Goal: Contribute content: Add original content to the website for others to see

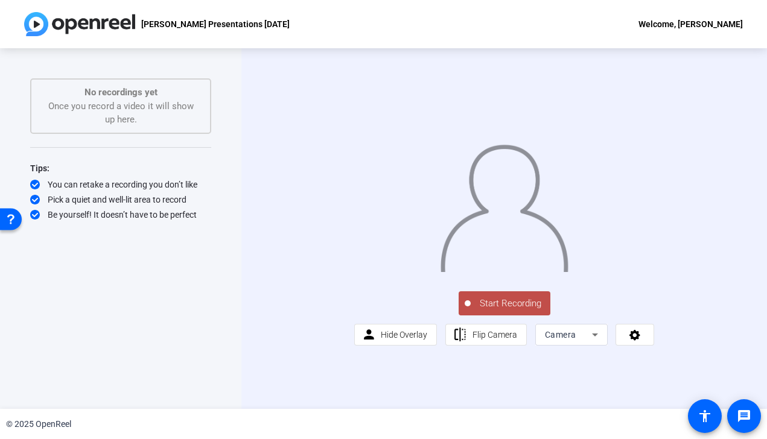
click at [37, 24] on img at bounding box center [79, 24] width 111 height 24
click at [37, 22] on img at bounding box center [79, 24] width 111 height 24
click at [708, 24] on div "Welcome, [PERSON_NAME]" at bounding box center [690, 24] width 104 height 14
click at [207, 21] on div at bounding box center [383, 219] width 767 height 439
click at [36, 22] on img at bounding box center [79, 24] width 111 height 24
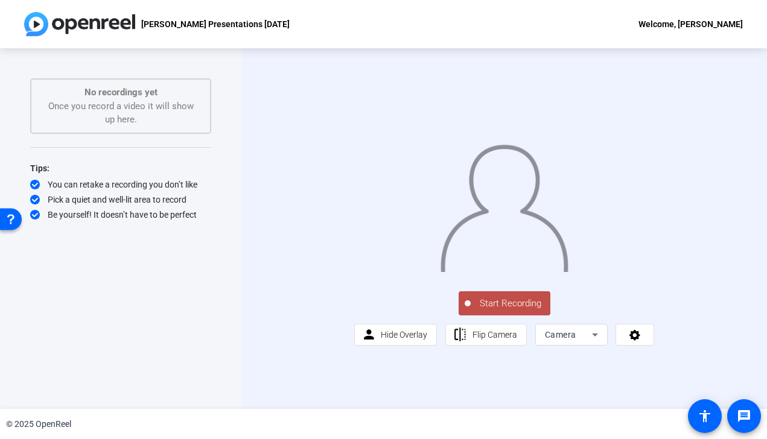
click at [43, 25] on img at bounding box center [79, 24] width 111 height 24
click at [169, 29] on p "[PERSON_NAME] Presentations [DATE]" at bounding box center [215, 24] width 148 height 14
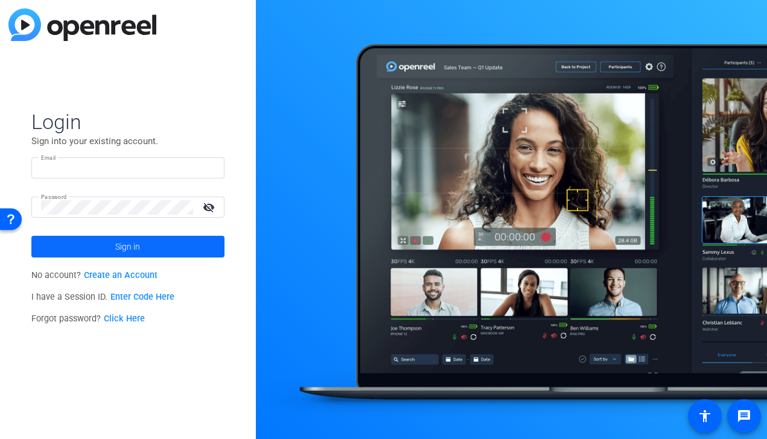
type input "cynthiaaguilar@naturabisse.com"
click at [122, 250] on span "Sign in" at bounding box center [127, 247] width 25 height 30
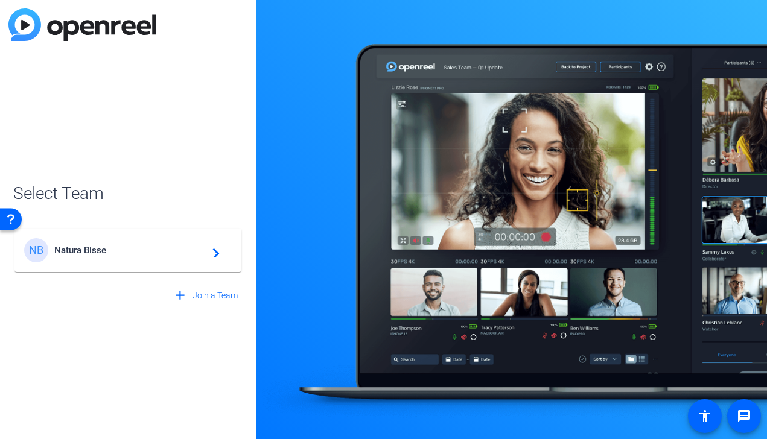
click at [65, 245] on span "Natura Bisse" at bounding box center [129, 250] width 151 height 11
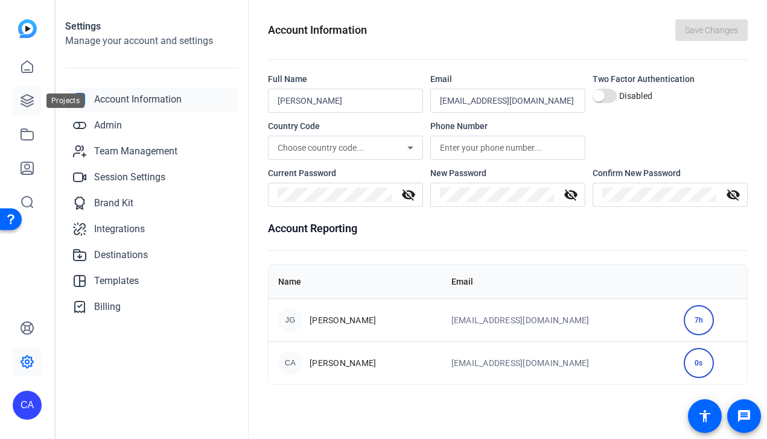
click at [27, 99] on icon at bounding box center [27, 100] width 14 height 14
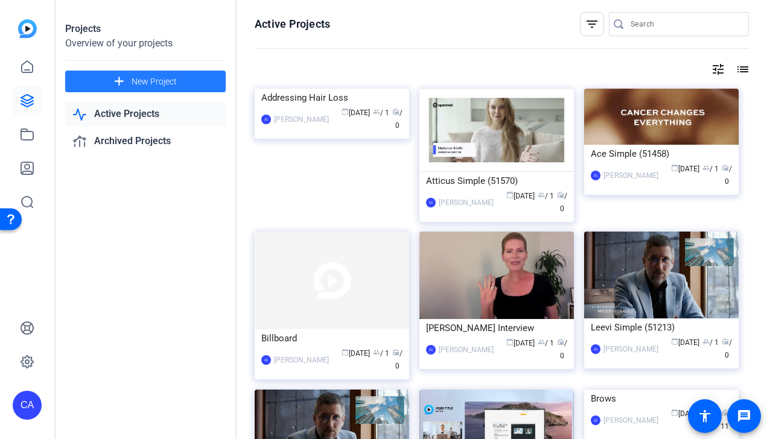
click at [138, 79] on span "New Project" at bounding box center [153, 81] width 45 height 13
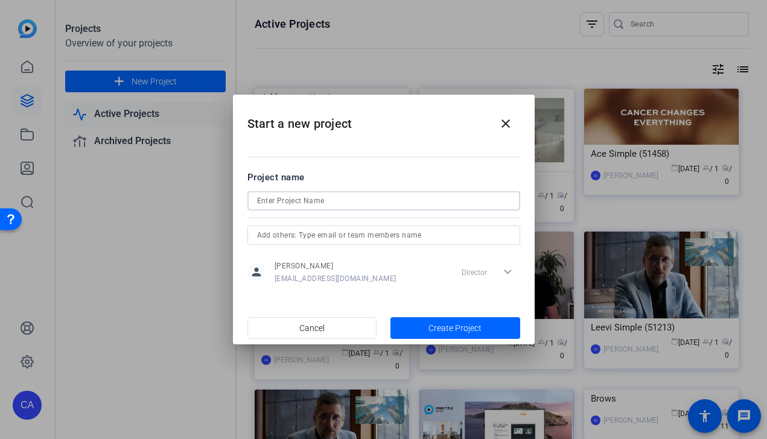
click at [324, 201] on input at bounding box center [383, 201] width 253 height 14
type input "Hyatt in r"
click at [508, 121] on mat-icon "close" at bounding box center [505, 123] width 14 height 14
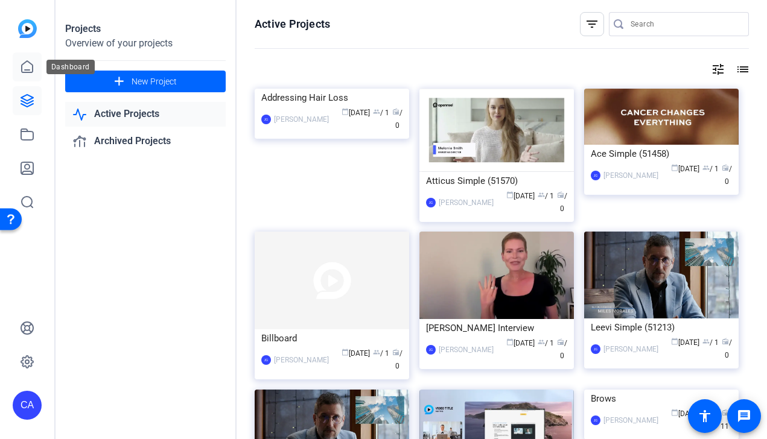
click at [20, 65] on icon at bounding box center [27, 67] width 14 height 14
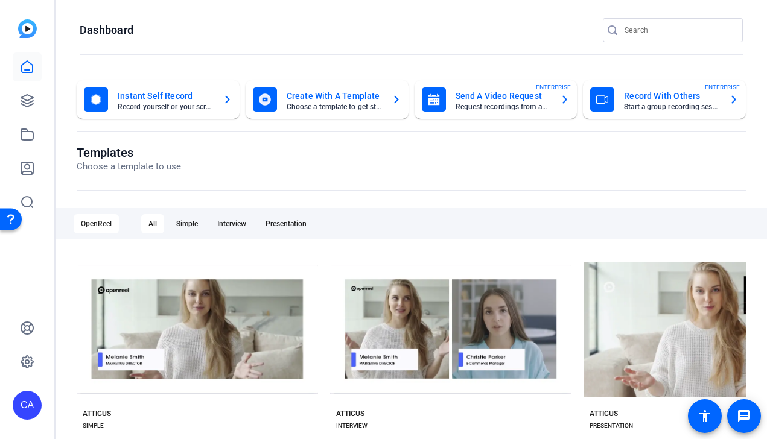
click at [335, 109] on mat-card-subtitle "Choose a template to get started" at bounding box center [333, 106] width 95 height 7
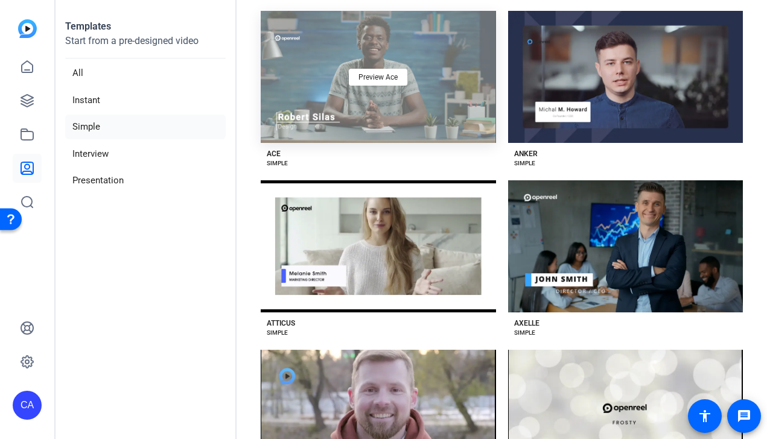
scroll to position [87, 0]
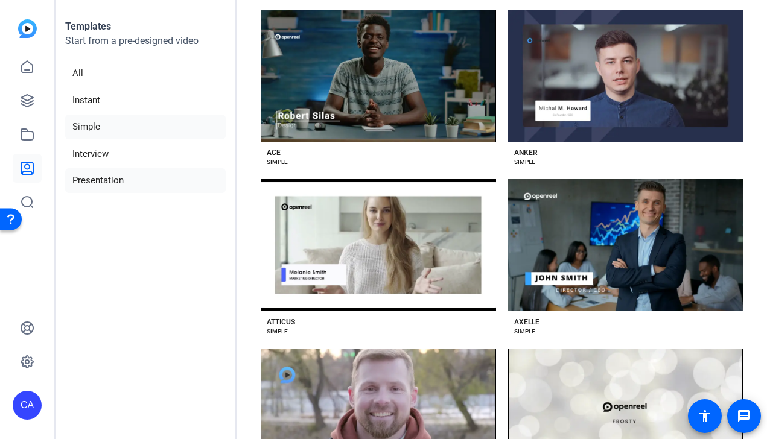
click at [100, 184] on li "Presentation" at bounding box center [145, 180] width 160 height 25
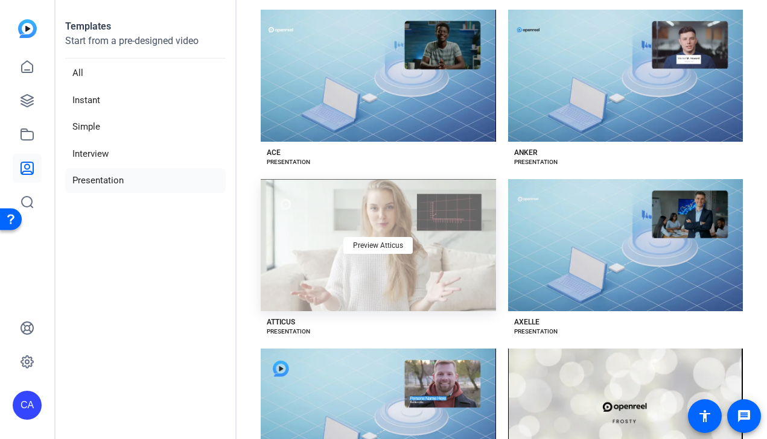
click at [370, 267] on div "Preview Atticus" at bounding box center [378, 245] width 235 height 132
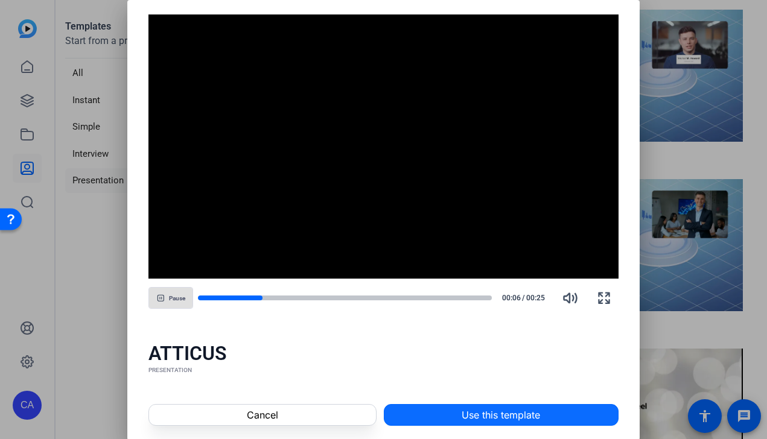
click at [465, 417] on span "Use this template" at bounding box center [500, 415] width 78 height 14
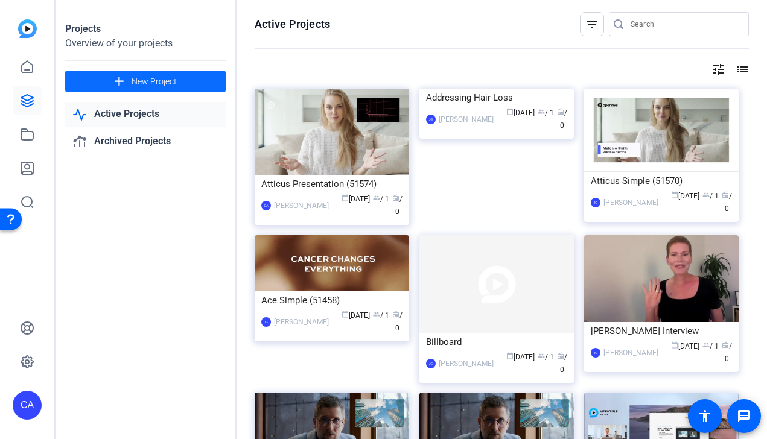
click at [145, 78] on span "New Project" at bounding box center [153, 81] width 45 height 13
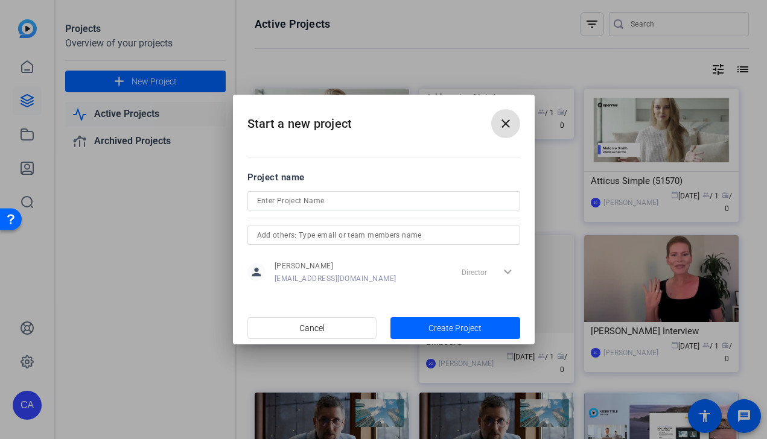
click at [501, 129] on mat-icon "close" at bounding box center [505, 123] width 14 height 14
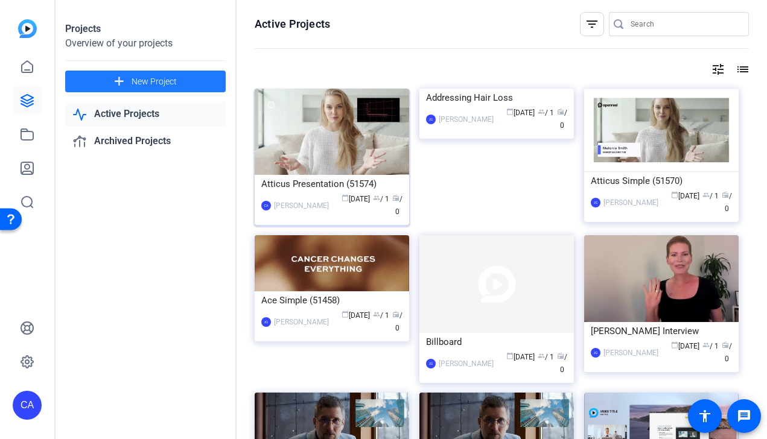
click at [312, 182] on div "Atticus Presentation (51574)" at bounding box center [331, 184] width 141 height 18
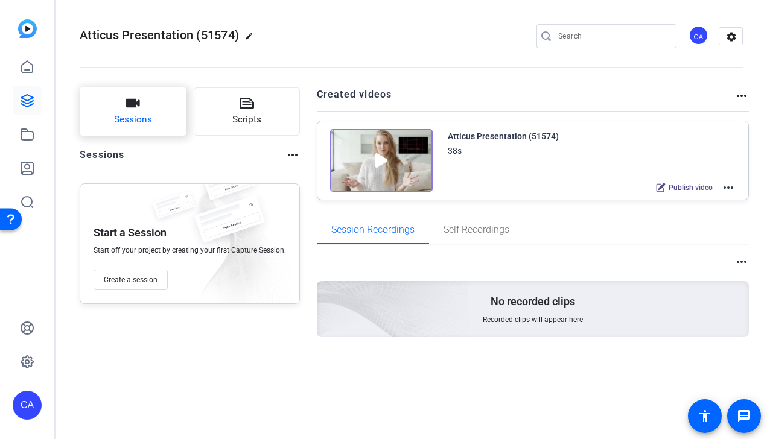
click at [133, 112] on button "Sessions" at bounding box center [133, 111] width 107 height 48
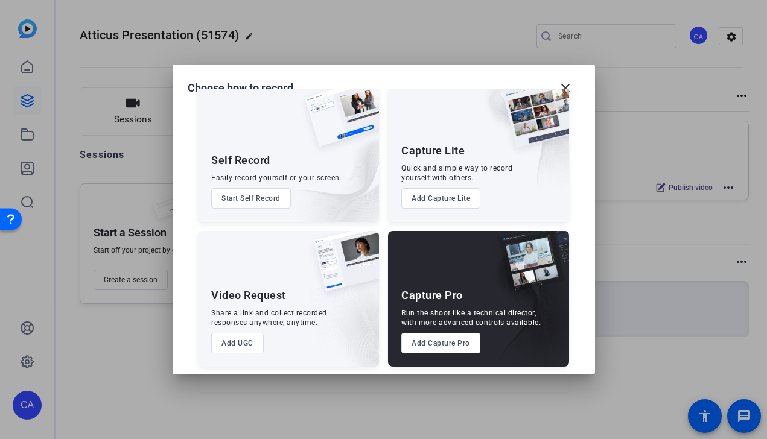
scroll to position [31, 0]
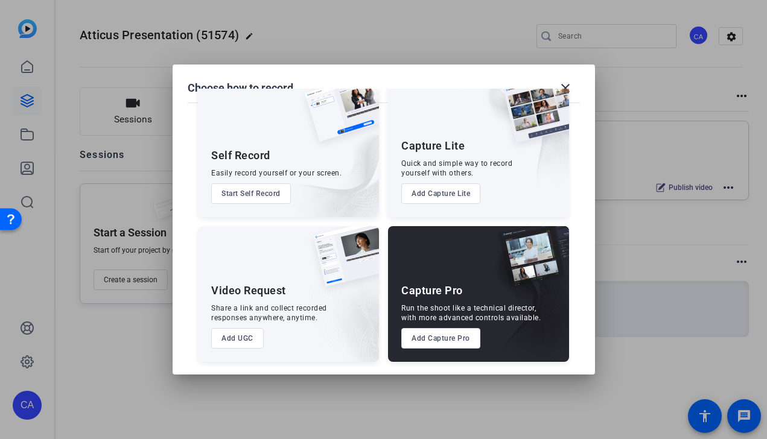
click at [244, 198] on button "Start Self Record" at bounding box center [251, 193] width 80 height 21
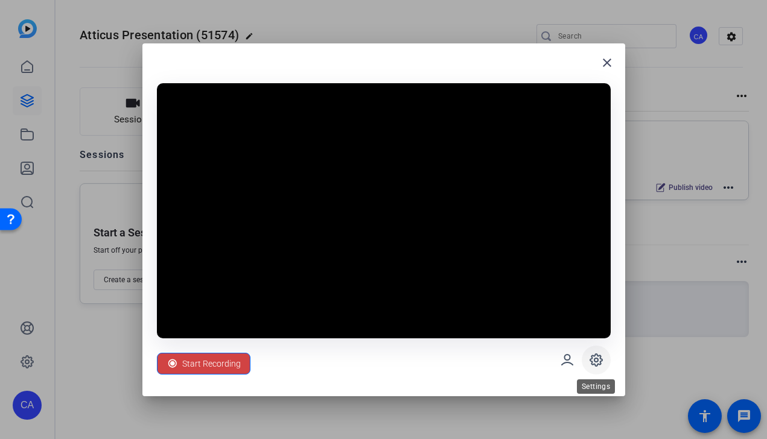
click at [596, 362] on icon at bounding box center [596, 360] width 14 height 14
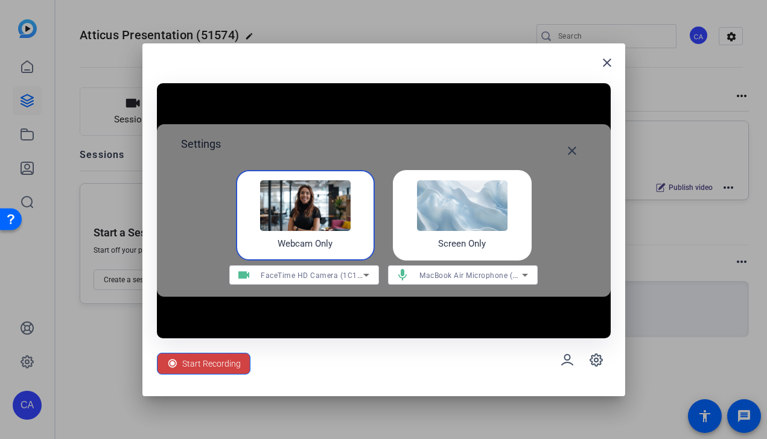
click at [481, 237] on h4 "Screen Only" at bounding box center [462, 244] width 48 height 14
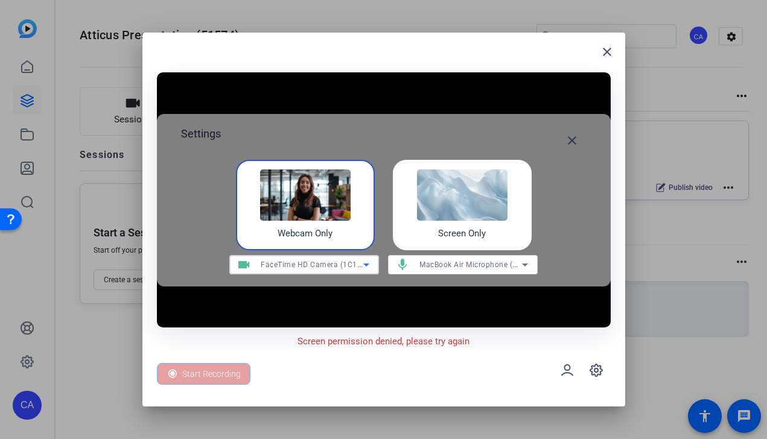
click at [367, 266] on icon at bounding box center [366, 265] width 14 height 14
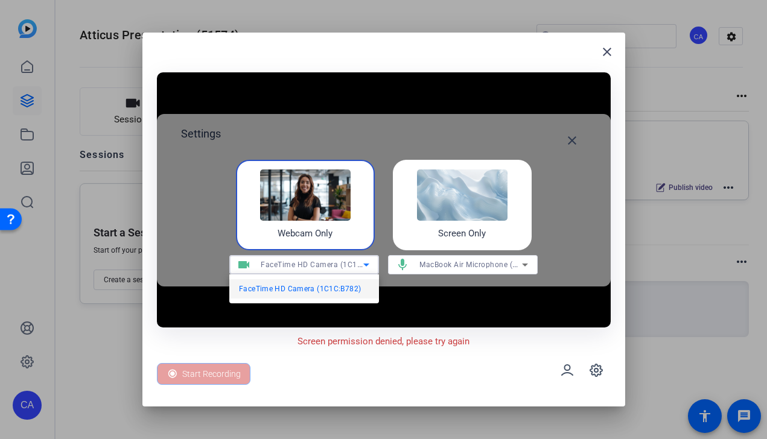
click at [333, 289] on span "FaceTime HD Camera (1C1C:B782)" at bounding box center [300, 289] width 122 height 14
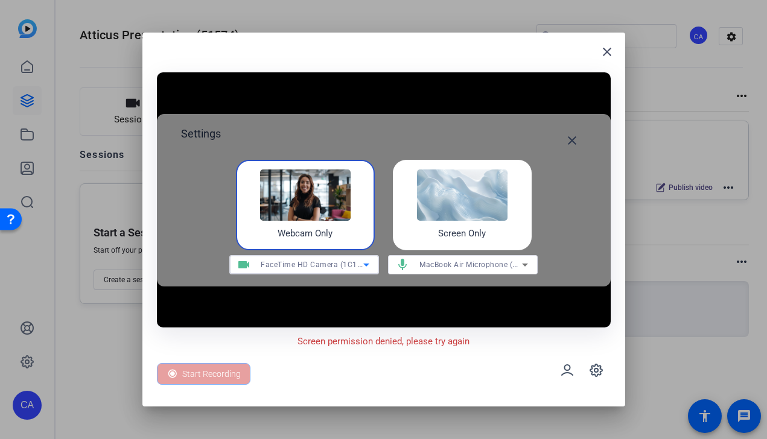
click at [527, 264] on icon at bounding box center [524, 265] width 14 height 14
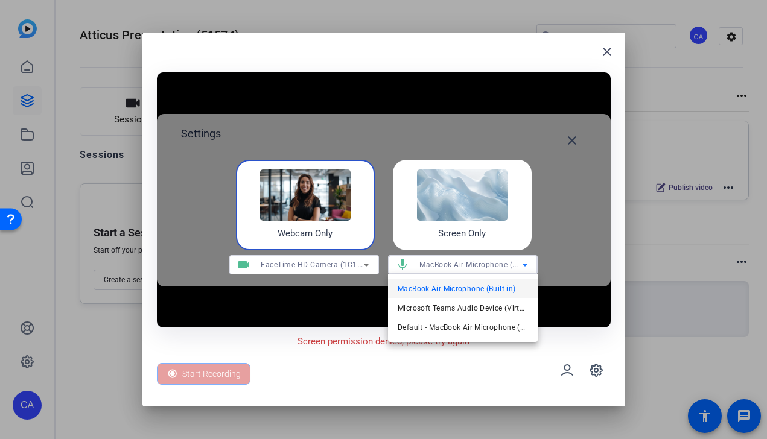
click at [476, 286] on span "MacBook Air Microphone (Built-in)" at bounding box center [456, 289] width 118 height 14
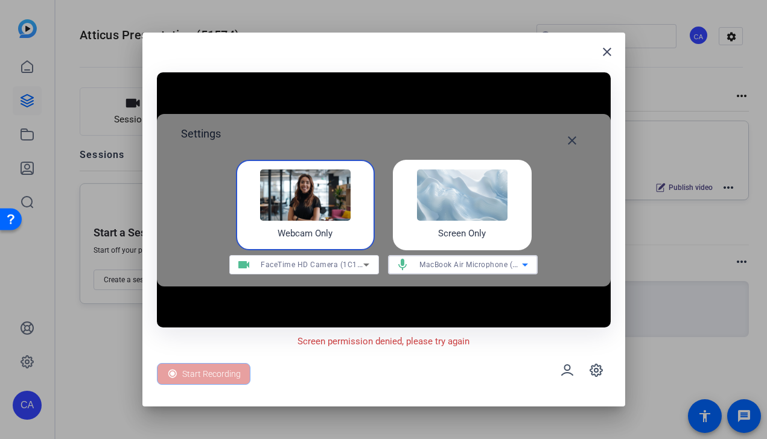
click at [478, 168] on div "Screen Only" at bounding box center [462, 205] width 139 height 90
click at [604, 371] on span at bounding box center [595, 370] width 29 height 29
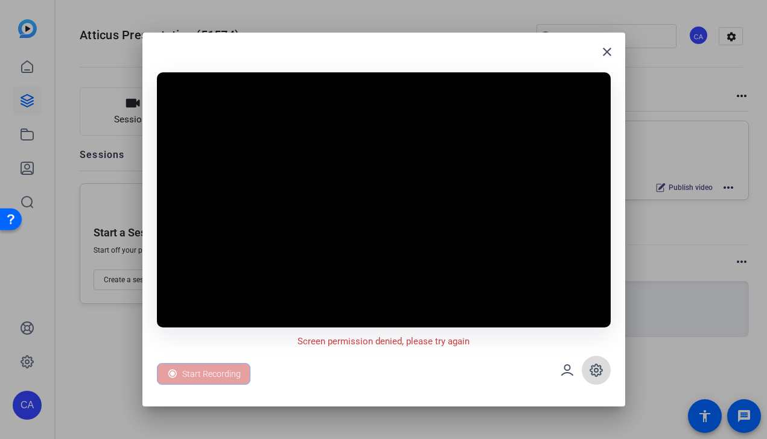
click at [596, 371] on icon at bounding box center [595, 371] width 4 height 4
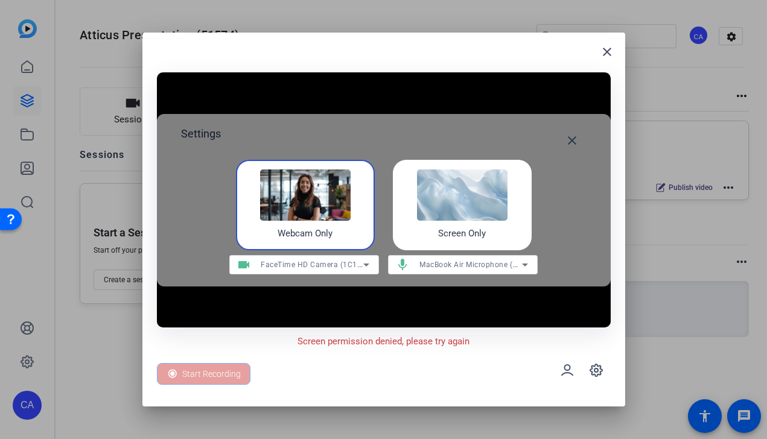
click at [467, 184] on img at bounding box center [462, 194] width 90 height 51
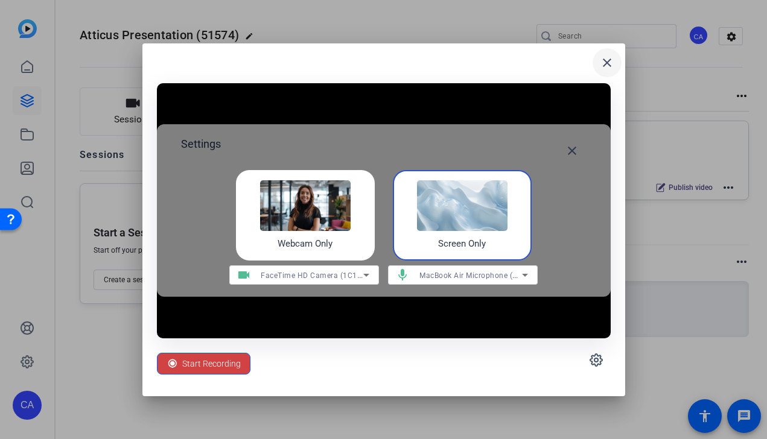
click at [604, 60] on mat-icon "close" at bounding box center [607, 62] width 14 height 14
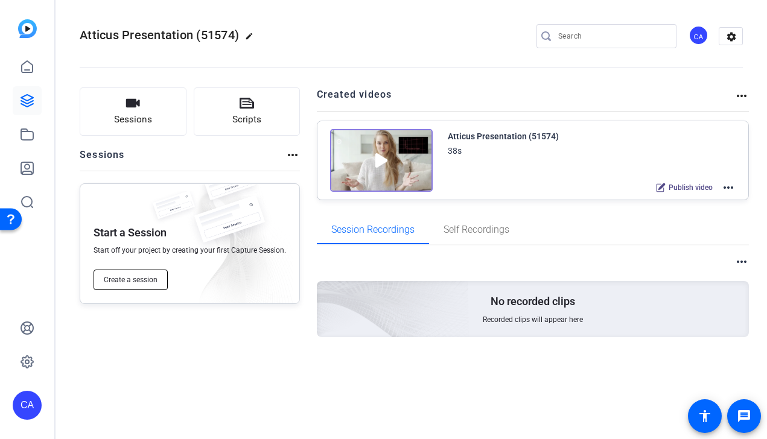
click at [144, 281] on span "Create a session" at bounding box center [131, 280] width 54 height 10
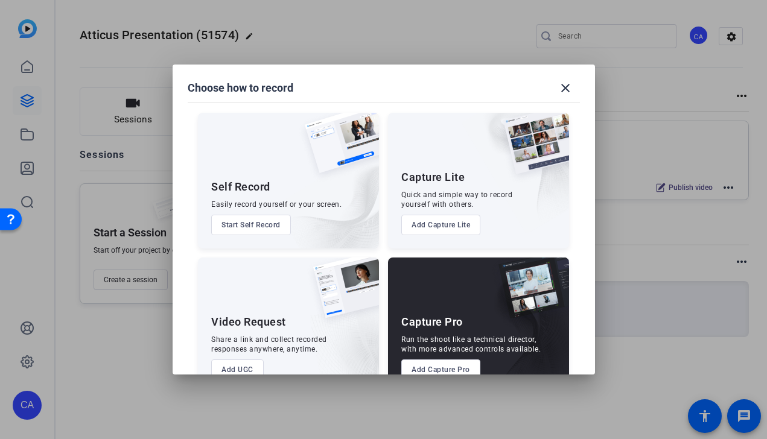
click at [309, 332] on img at bounding box center [344, 344] width 70 height 98
click at [244, 366] on button "Add UGC" at bounding box center [237, 369] width 52 height 21
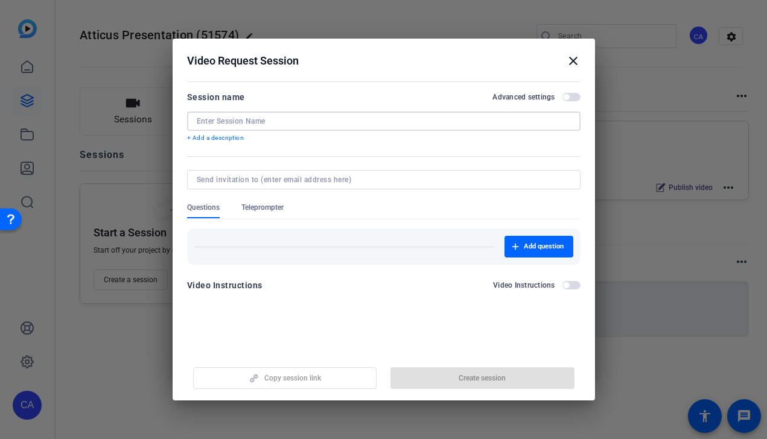
click at [263, 121] on input at bounding box center [384, 121] width 374 height 10
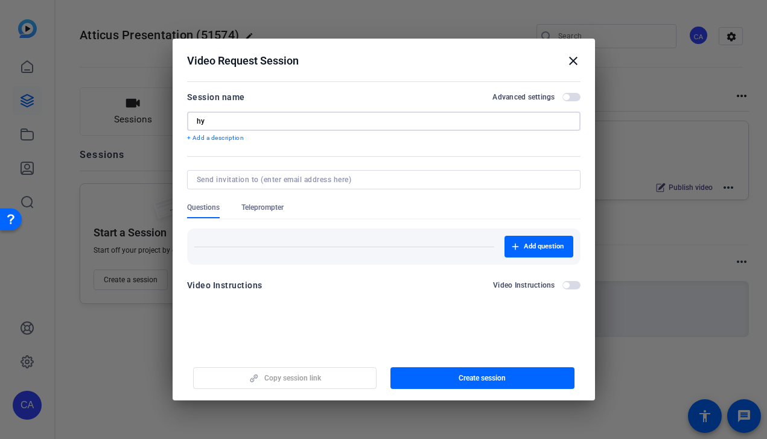
type input "h"
type input "Hyatt in-room bath"
click at [288, 177] on input at bounding box center [381, 180] width 369 height 10
type input "cynthiaaguilar@naturabisse.com"
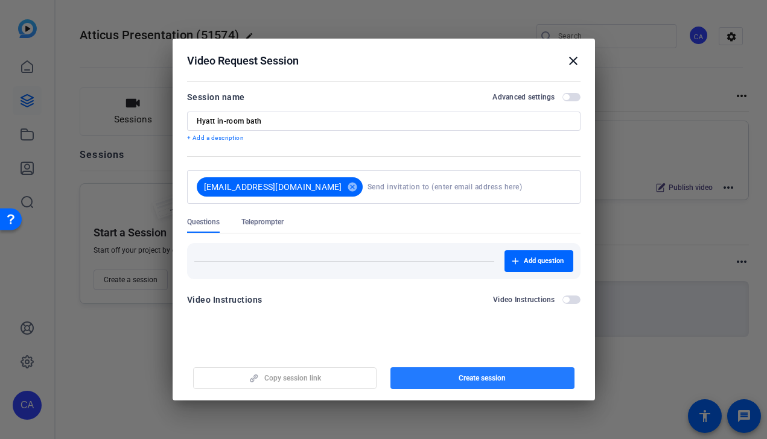
click at [500, 386] on span "button" at bounding box center [482, 378] width 184 height 29
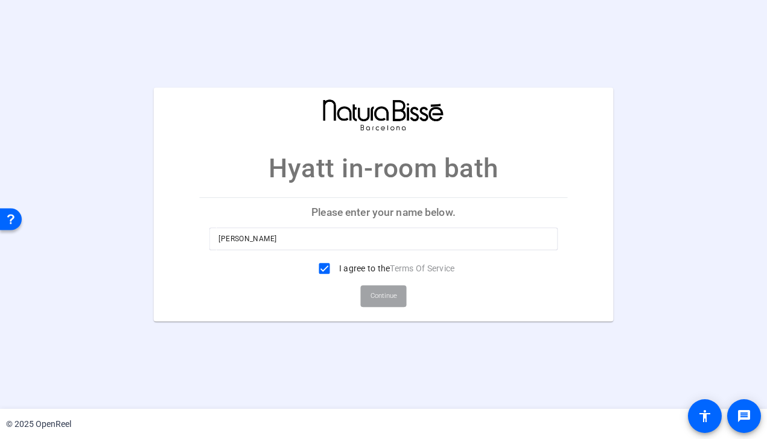
click at [386, 292] on span "Continue" at bounding box center [383, 296] width 27 height 18
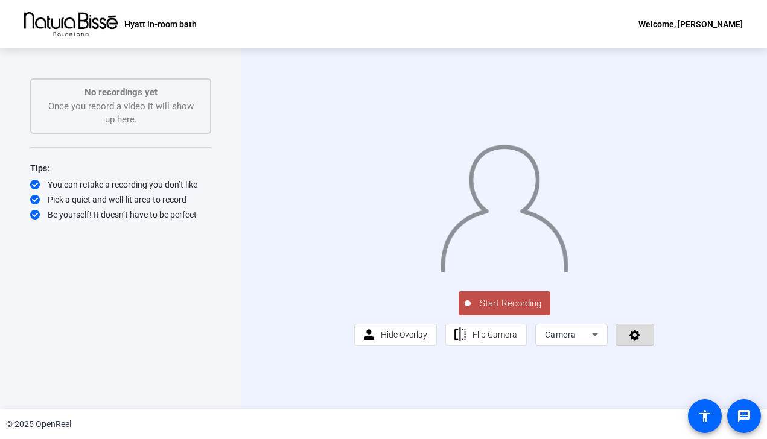
click at [624, 349] on span at bounding box center [634, 334] width 37 height 29
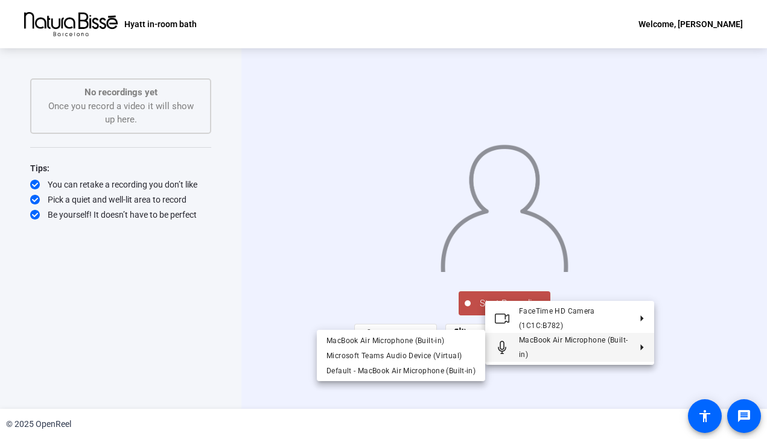
click at [637, 351] on button "MacBook Air Microphone (Built-in)" at bounding box center [569, 347] width 169 height 29
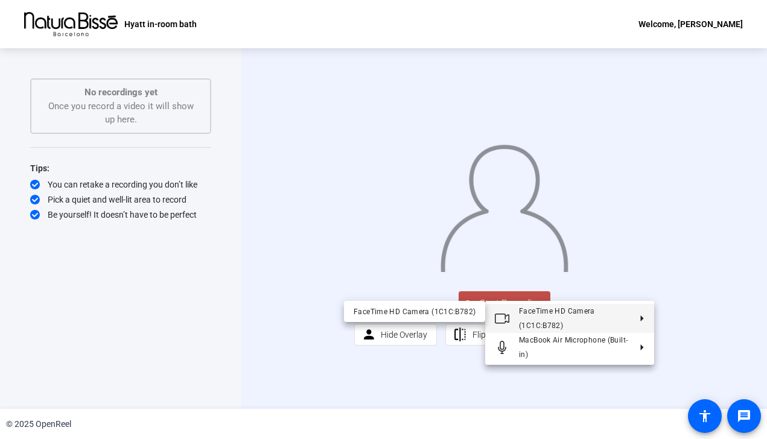
click at [674, 354] on div at bounding box center [383, 219] width 767 height 439
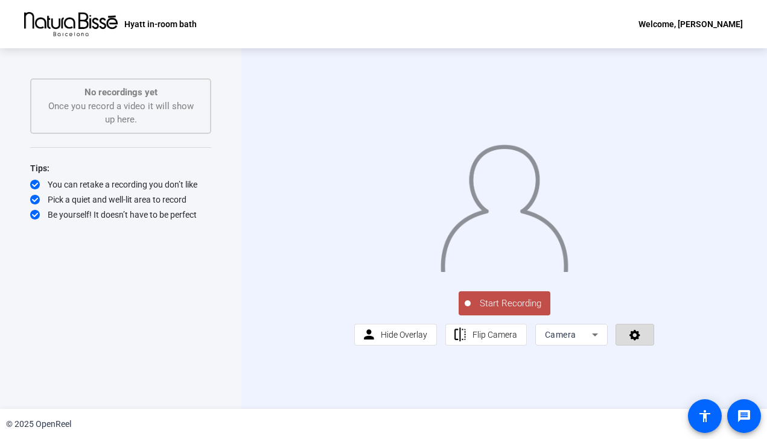
click at [649, 349] on span at bounding box center [634, 334] width 37 height 29
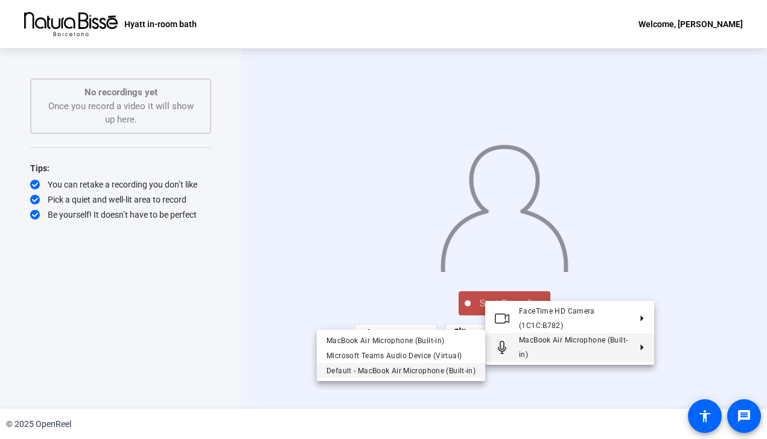
click at [426, 367] on span "Default - MacBook Air Microphone (Built-in)" at bounding box center [400, 371] width 149 height 8
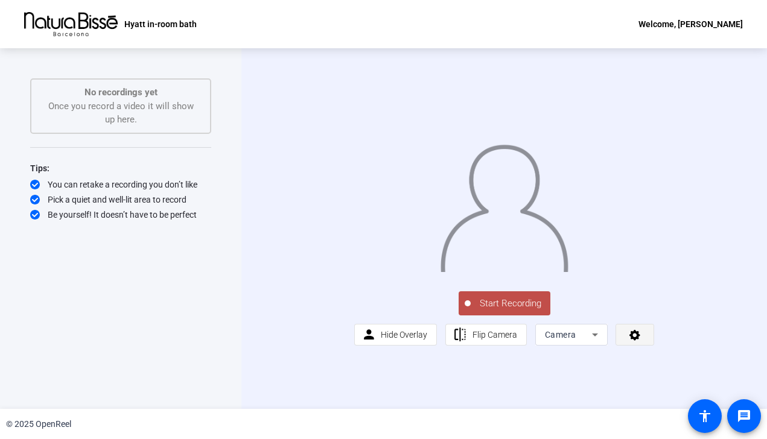
click at [633, 341] on icon at bounding box center [634, 335] width 11 height 11
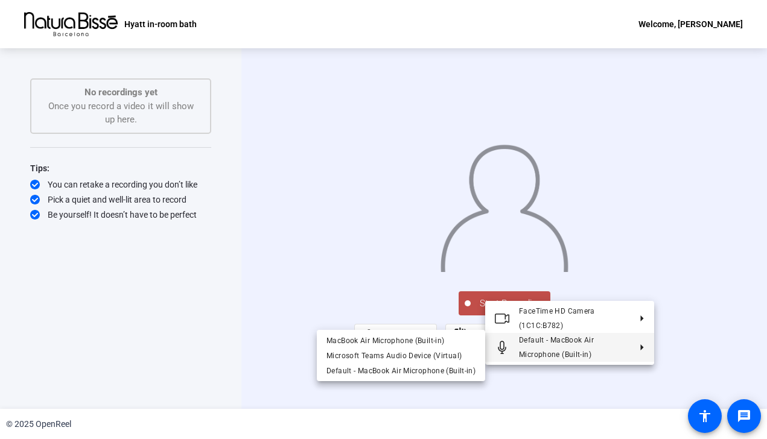
click at [711, 356] on div at bounding box center [383, 219] width 767 height 439
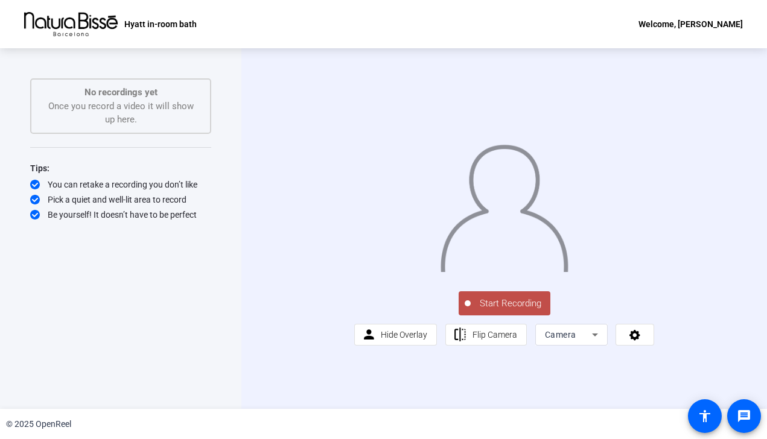
click at [581, 342] on div "Camera" at bounding box center [568, 335] width 47 height 14
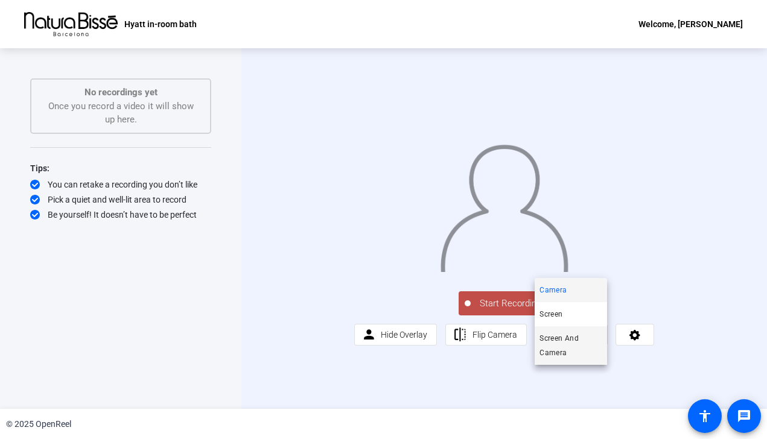
click at [566, 346] on span "Screen And Camera" at bounding box center [570, 345] width 63 height 29
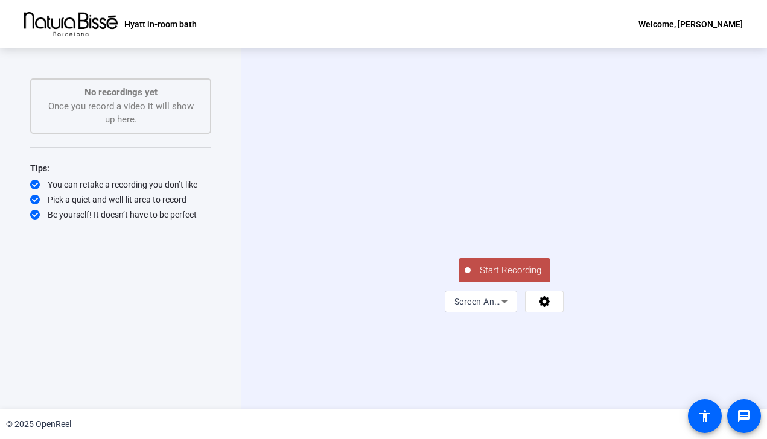
click at [503, 277] on span "Start Recording" at bounding box center [510, 271] width 80 height 14
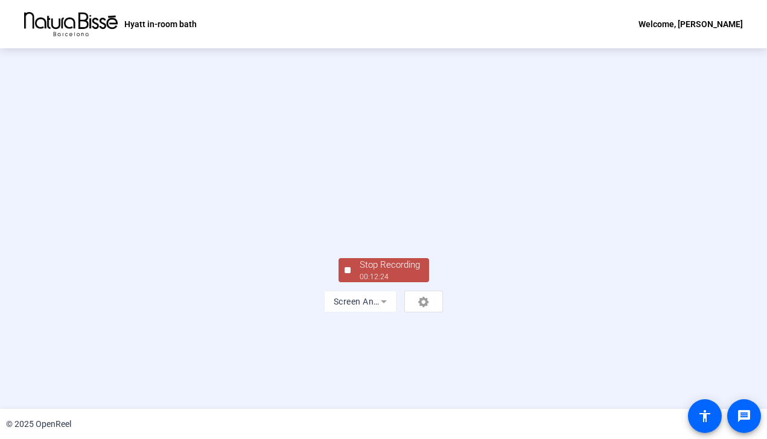
click at [381, 272] on div "Stop Recording" at bounding box center [389, 265] width 60 height 14
